Goal: Entertainment & Leisure: Consume media (video, audio)

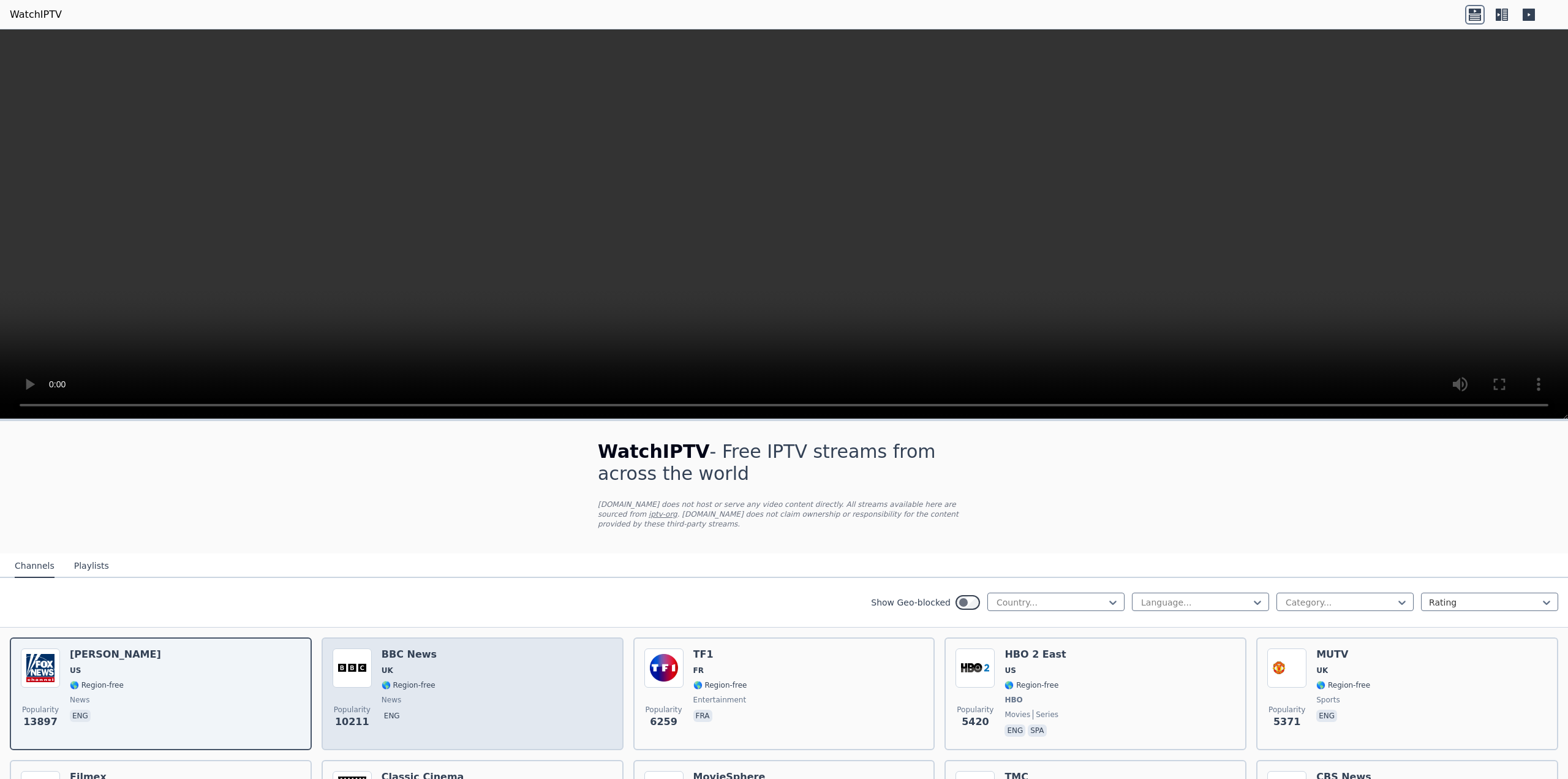
click at [505, 705] on div "Popularity 10211 BBC News UK 🌎 Region-free news eng" at bounding box center [473, 694] width 280 height 91
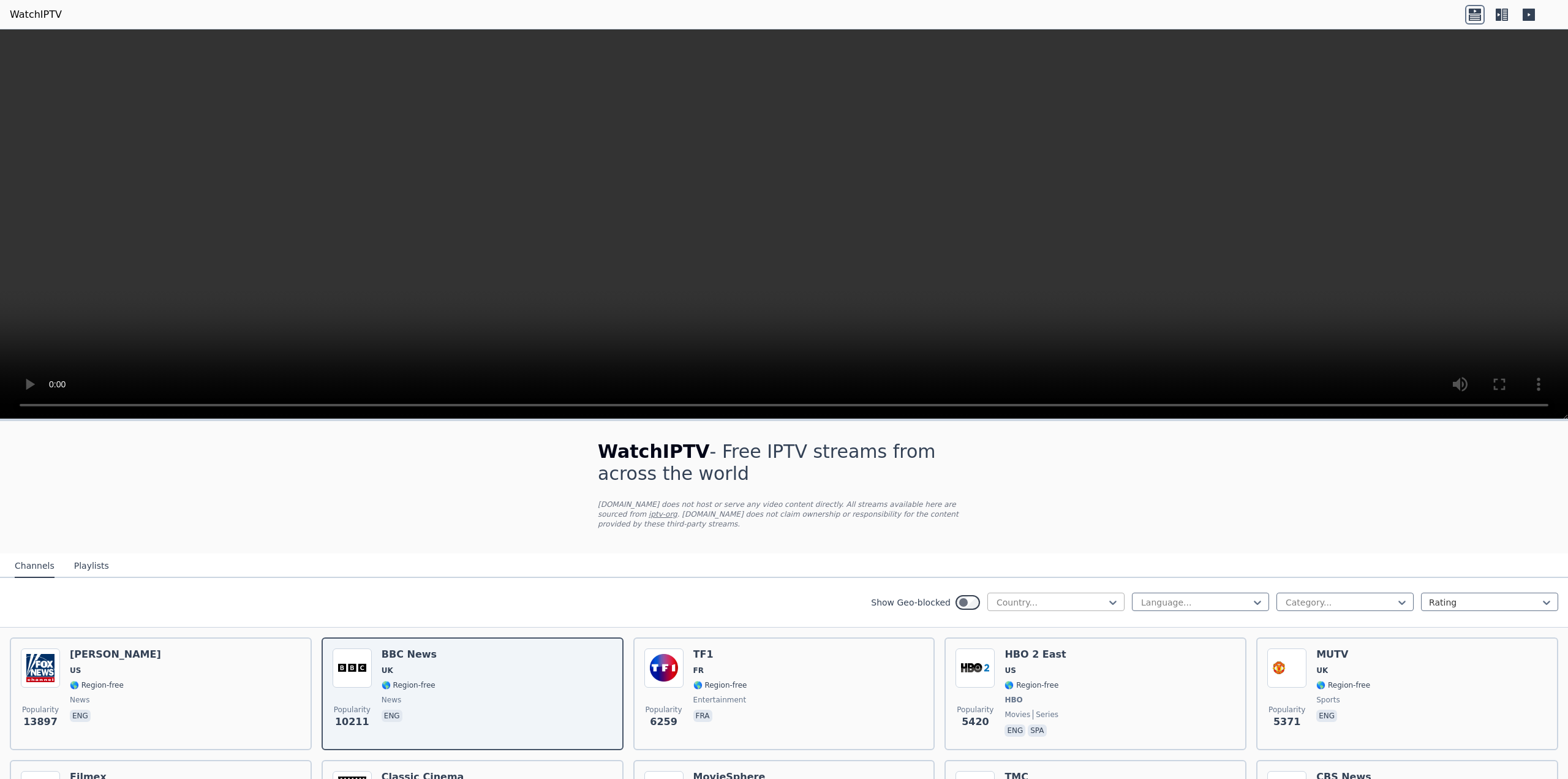
click at [1045, 597] on div at bounding box center [1052, 602] width 112 height 12
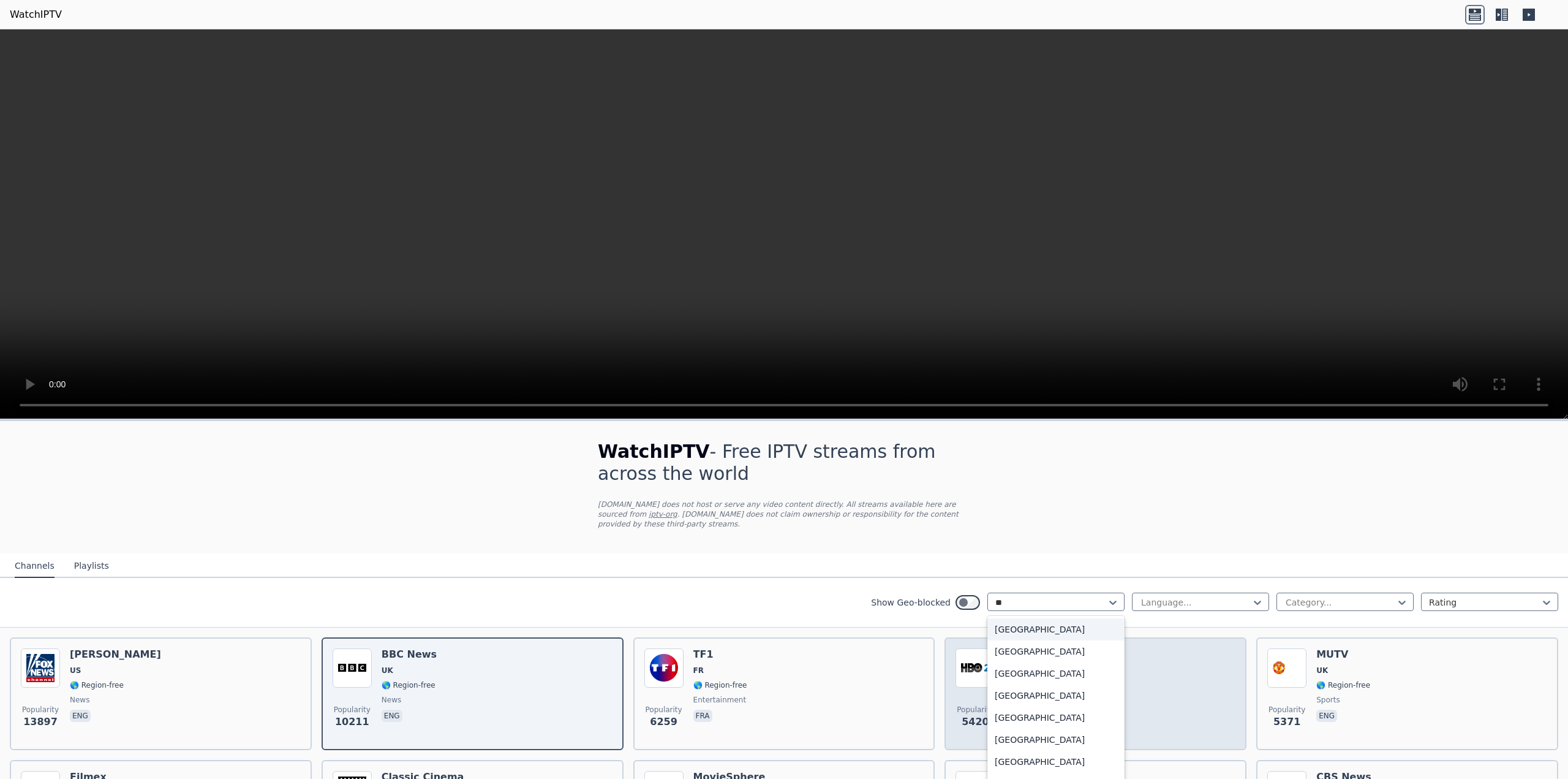
type input "*"
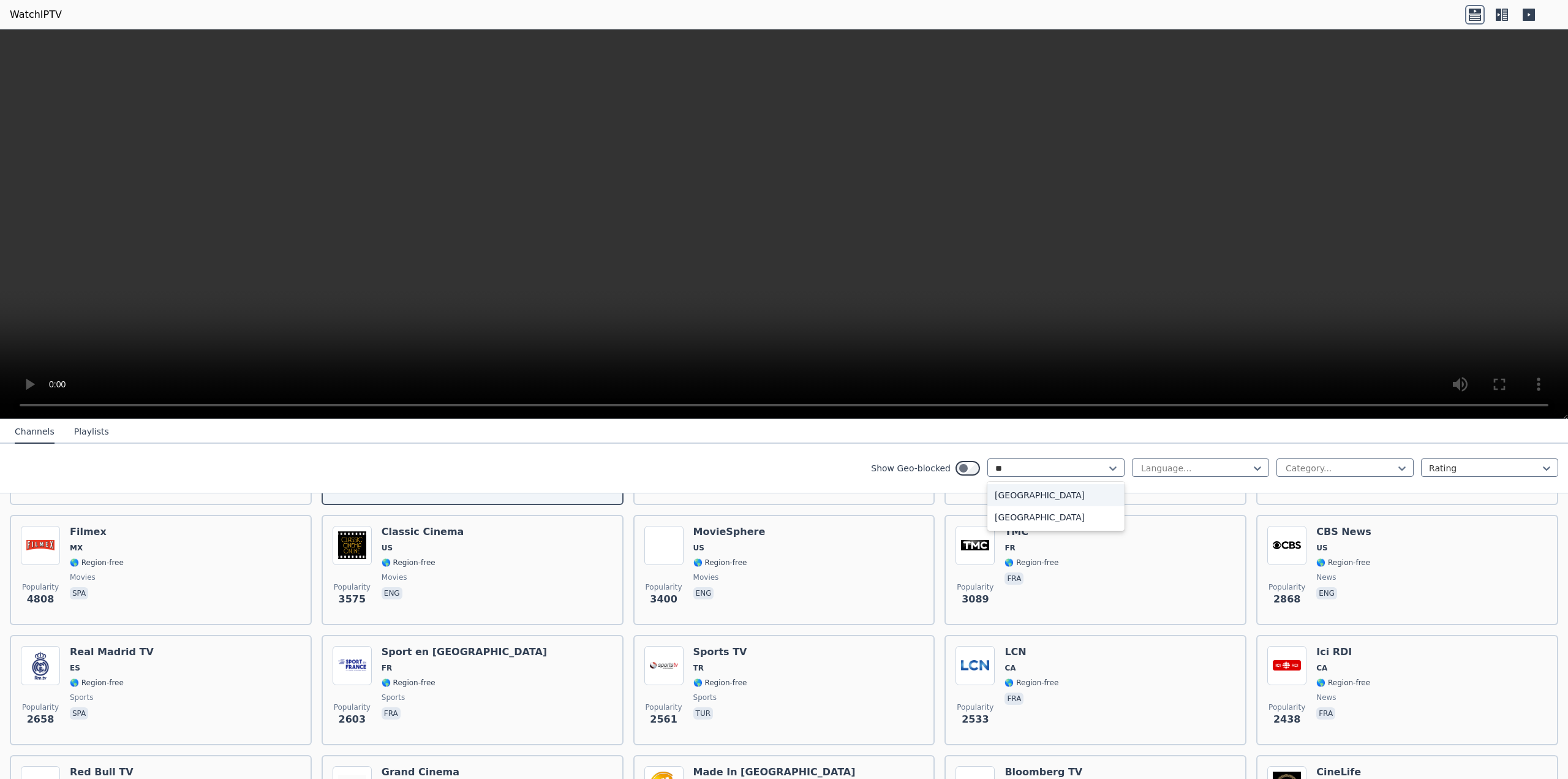
type input "*"
click at [1298, 463] on div at bounding box center [1341, 468] width 112 height 12
type input "*"
type input "****"
click at [1296, 491] on div "Sports" at bounding box center [1345, 495] width 138 height 22
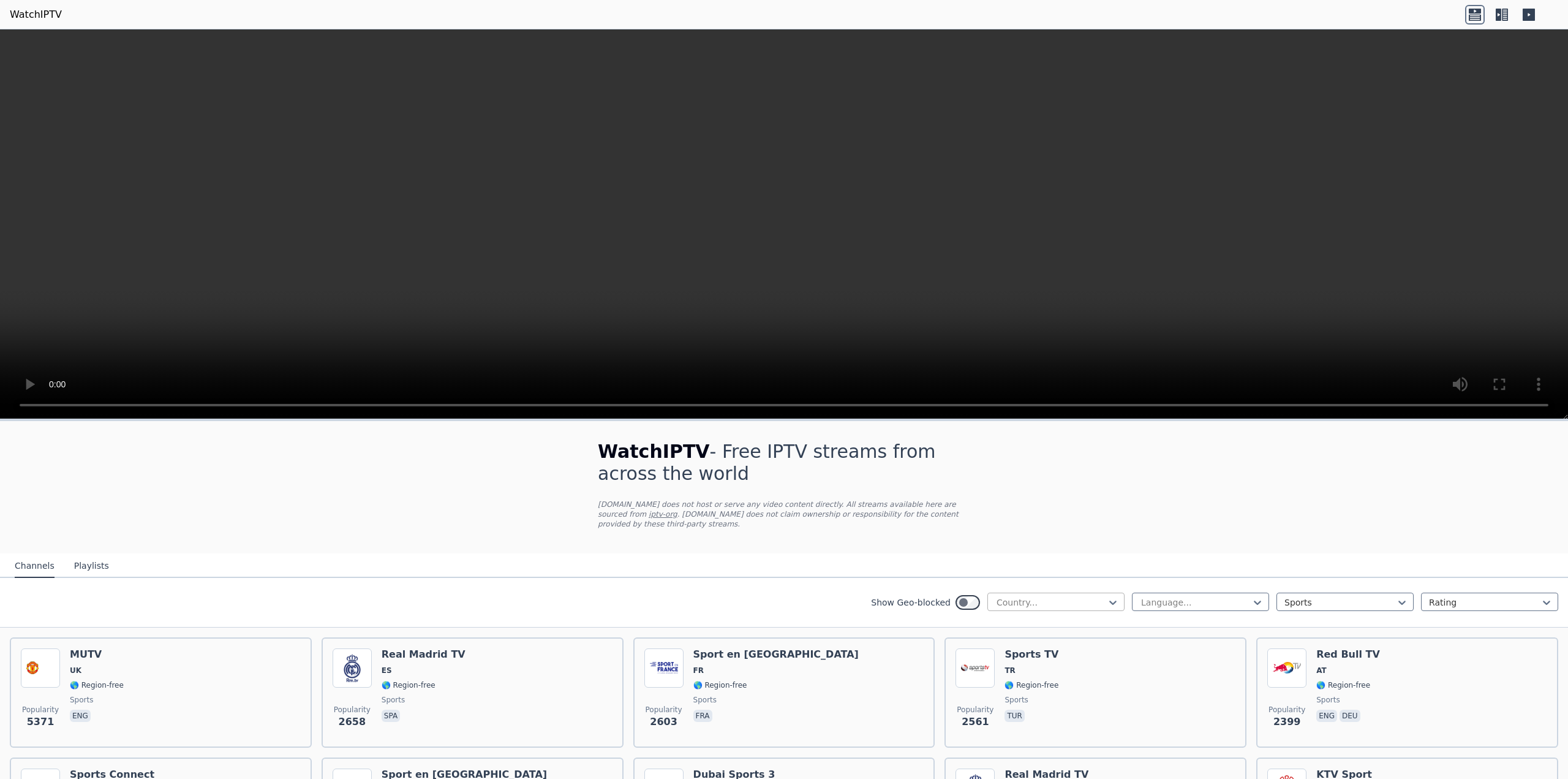
click at [1018, 596] on div at bounding box center [1052, 602] width 112 height 12
type input "**"
click at [1018, 684] on div "[GEOGRAPHIC_DATA]" at bounding box center [1056, 695] width 138 height 22
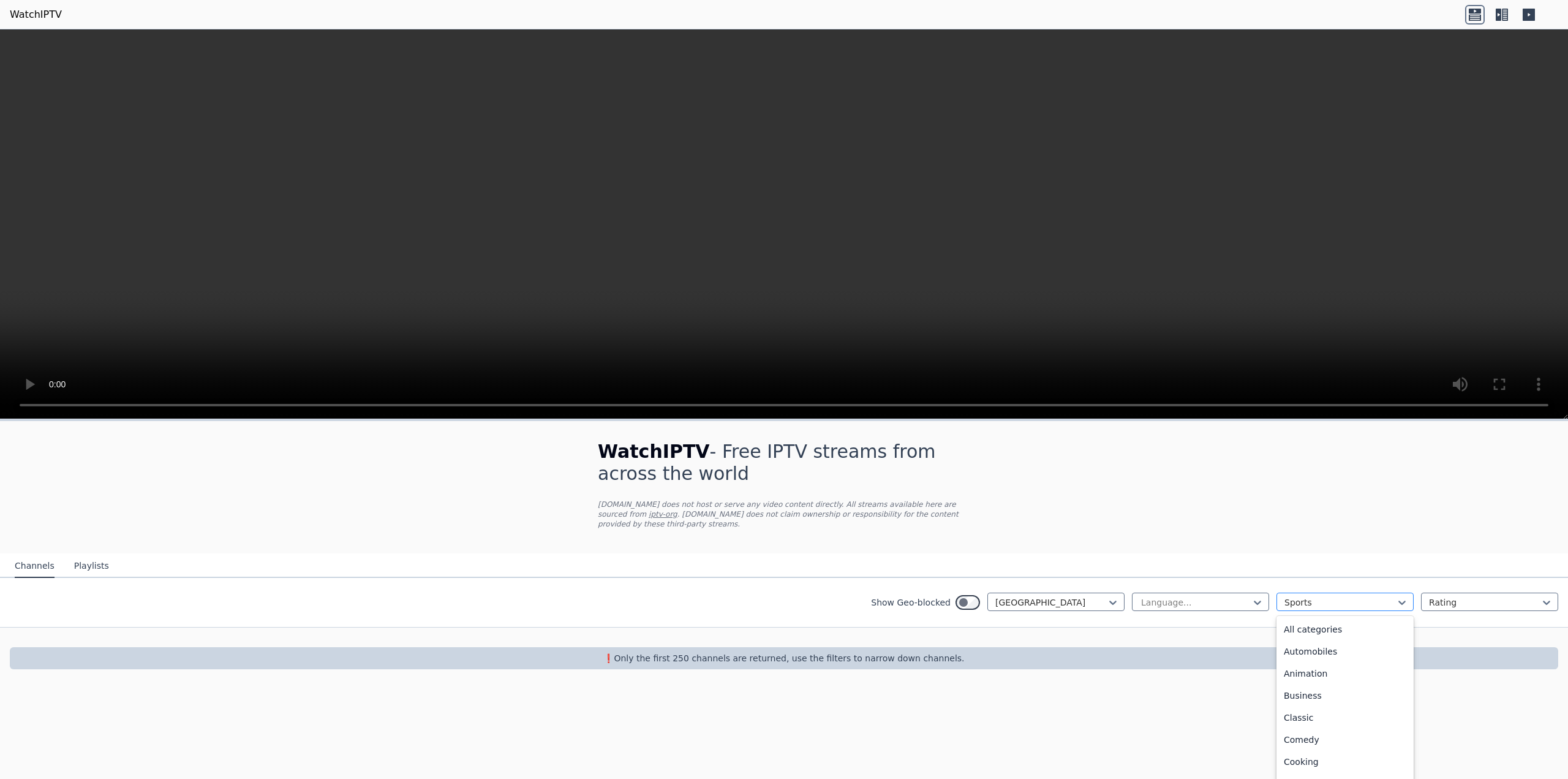
click at [1309, 596] on div at bounding box center [1341, 602] width 112 height 12
click at [1316, 624] on div "All categories" at bounding box center [1345, 629] width 138 height 22
click at [258, 458] on div "WatchIPTV - Free IPTV streams from across the world [DOMAIN_NAME] does not host…" at bounding box center [784, 555] width 1568 height 268
drag, startPoint x: 308, startPoint y: 450, endPoint x: 321, endPoint y: 450, distance: 13.0
drag, startPoint x: 329, startPoint y: 456, endPoint x: 324, endPoint y: 459, distance: 5.8
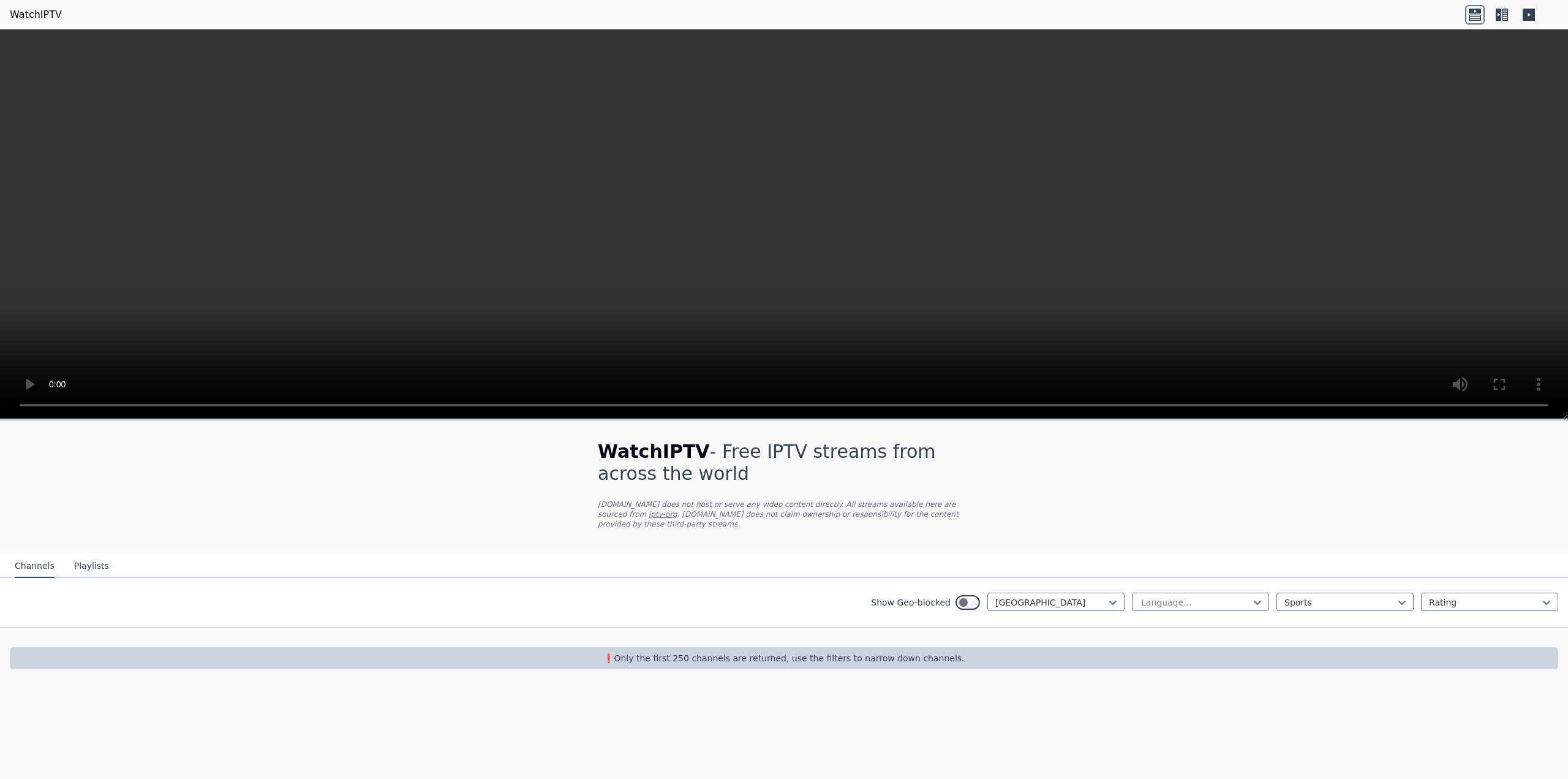
drag, startPoint x: 345, startPoint y: 445, endPoint x: 340, endPoint y: 449, distance: 6.4
